Goal: Task Accomplishment & Management: Use online tool/utility

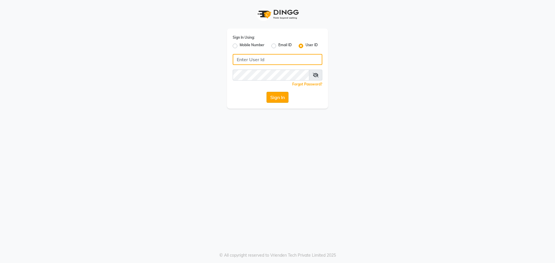
type input "e2565-18"
click at [275, 98] on button "Sign In" at bounding box center [278, 97] width 22 height 11
